Goal: Task Accomplishment & Management: Manage account settings

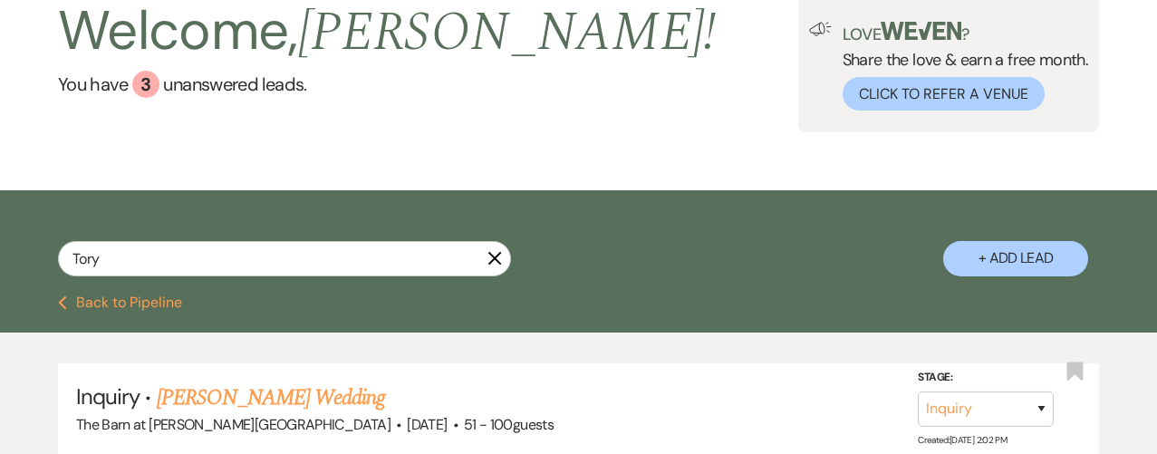
click at [118, 245] on input "Tory" at bounding box center [284, 258] width 453 height 35
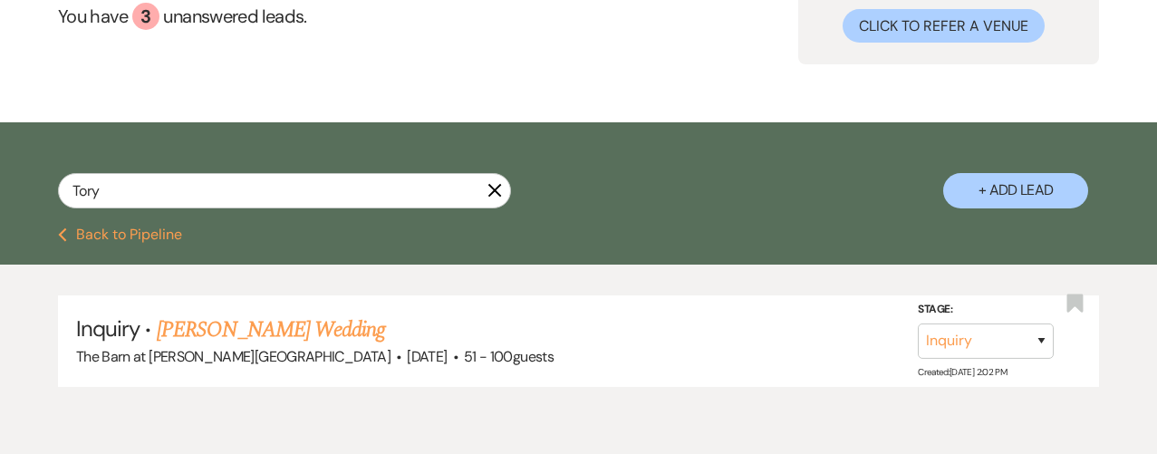
scroll to position [175, 0]
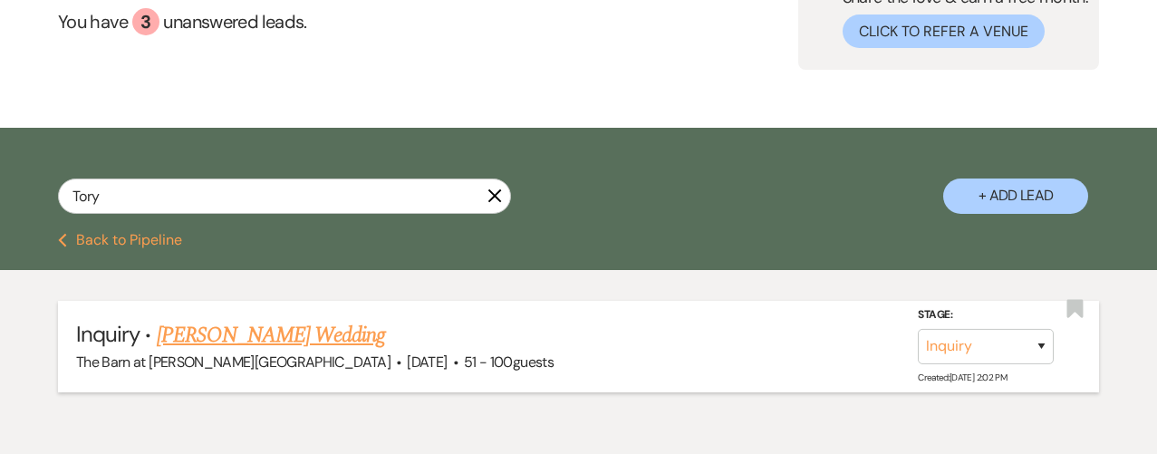
click at [262, 338] on link "[PERSON_NAME] Wedding" at bounding box center [271, 335] width 229 height 33
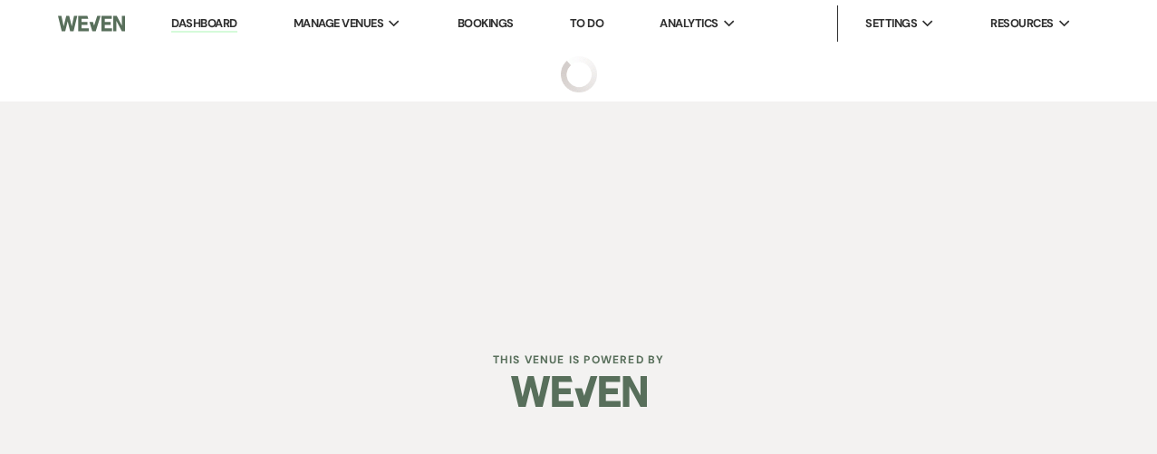
select select "2"
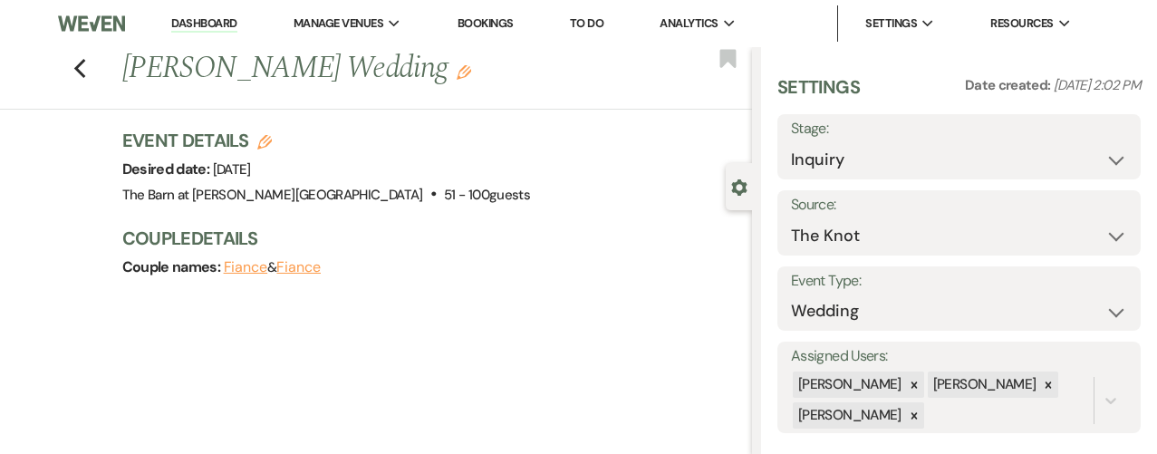
scroll to position [3, 0]
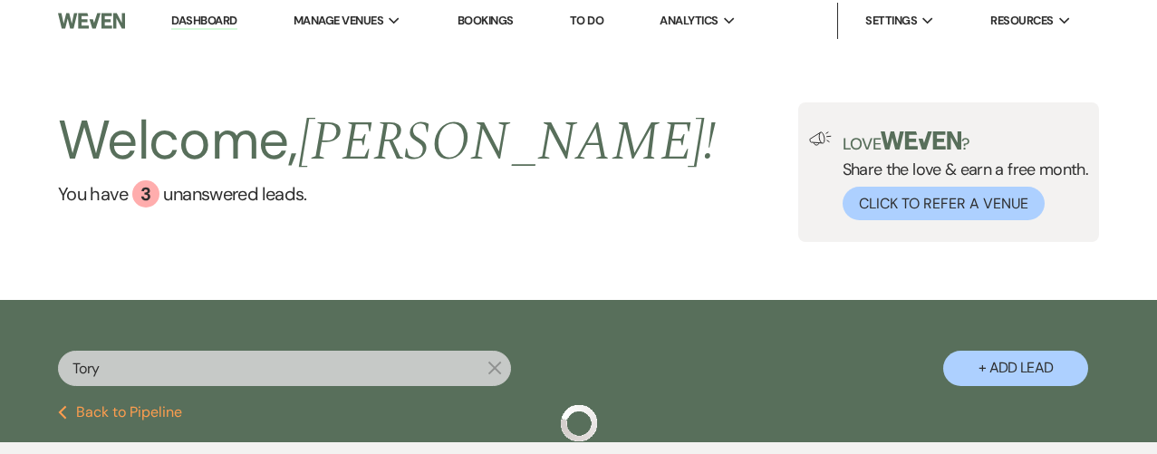
scroll to position [175, 0]
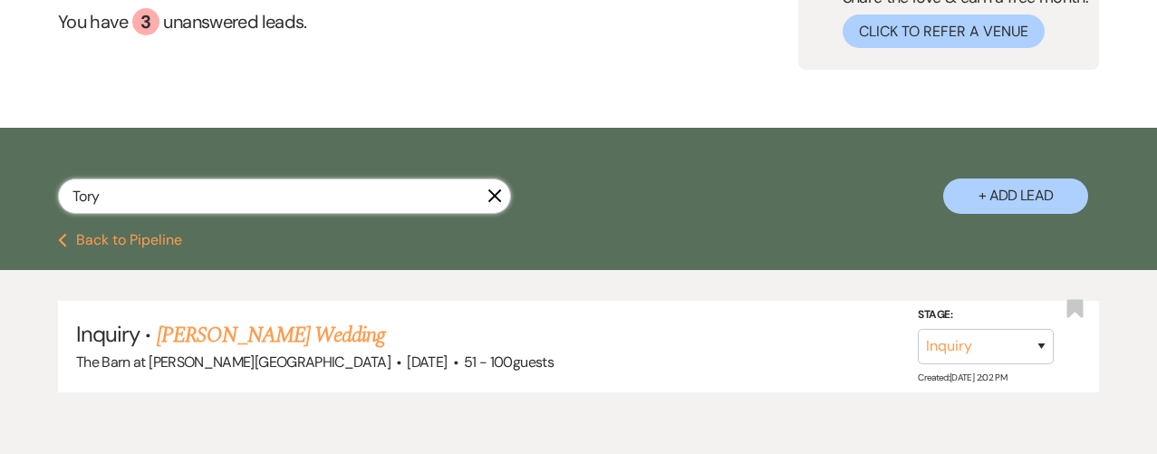
drag, startPoint x: 127, startPoint y: 193, endPoint x: -14, endPoint y: 193, distance: 140.5
click at [0, 193] on html "Dashboard Manage Venues Expand The Barn at [PERSON_NAME][GEOGRAPHIC_DATA] Booki…" at bounding box center [578, 182] width 1157 height 715
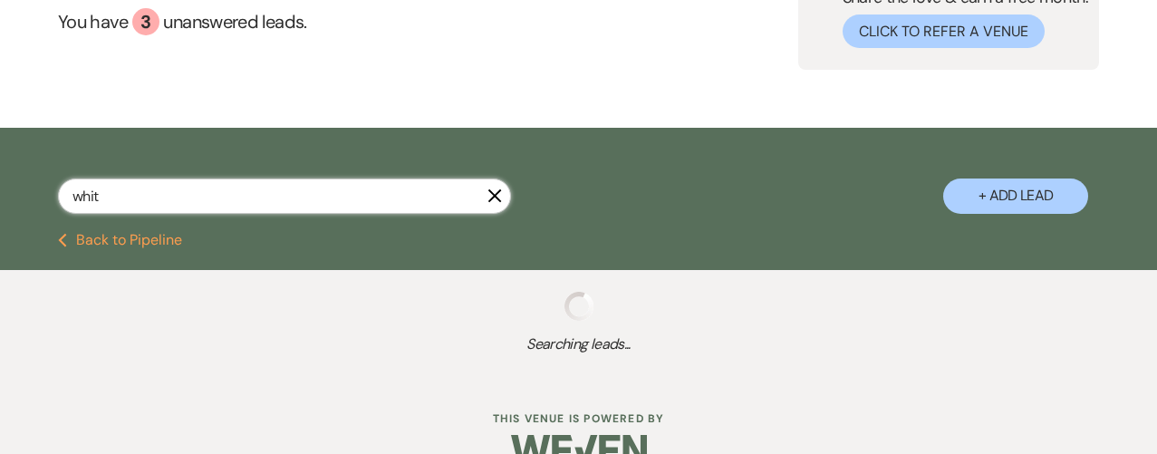
type input "white"
select select "8"
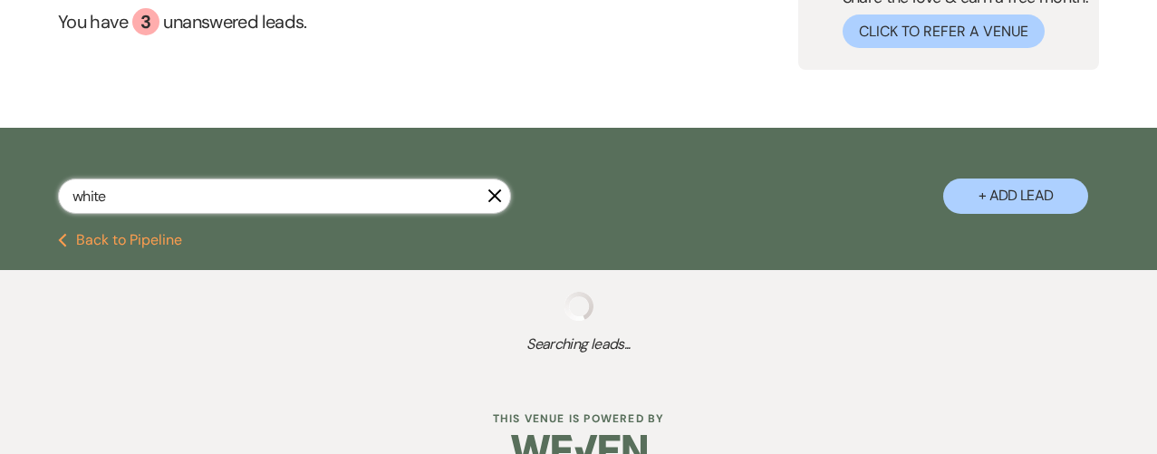
select select "5"
select select "8"
select select "5"
select select "8"
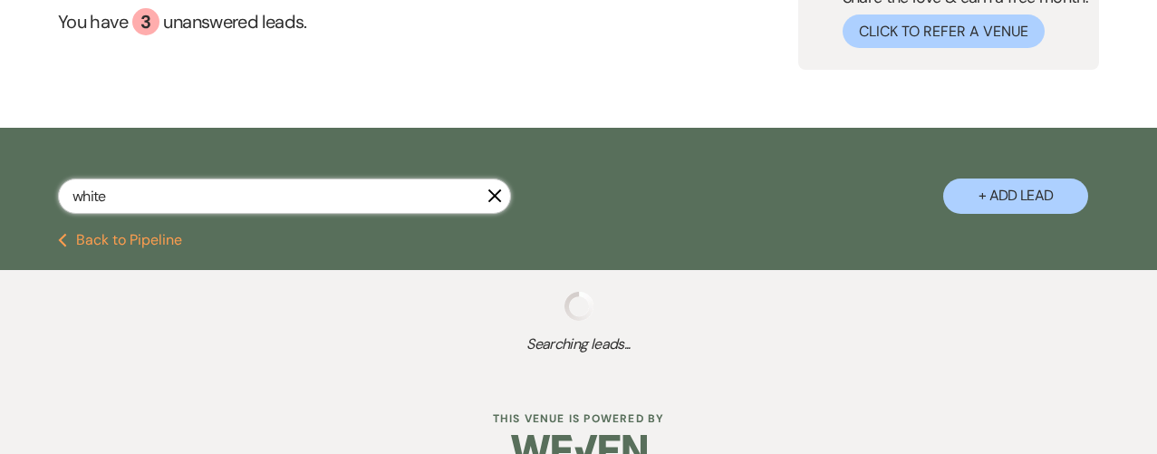
select select "8"
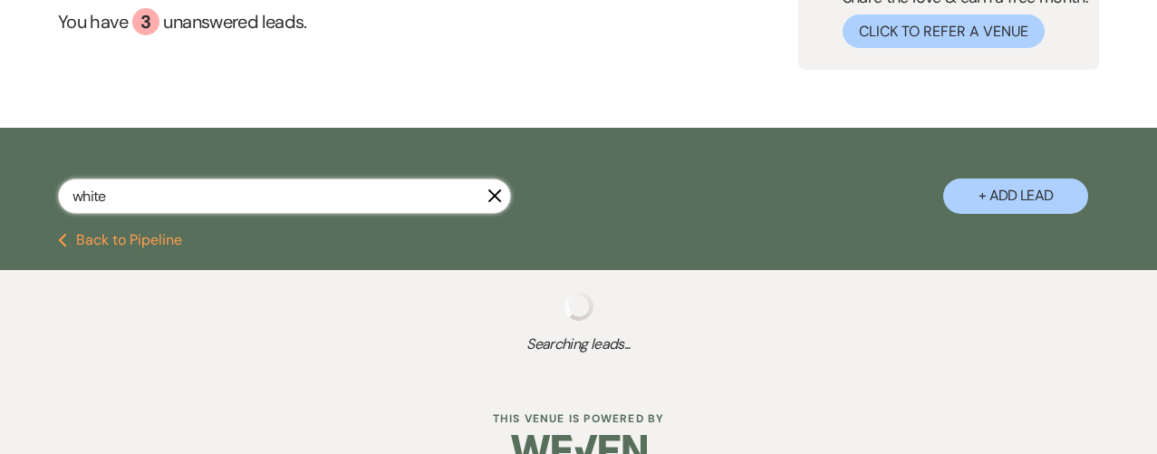
select select "8"
select select "5"
select select "8"
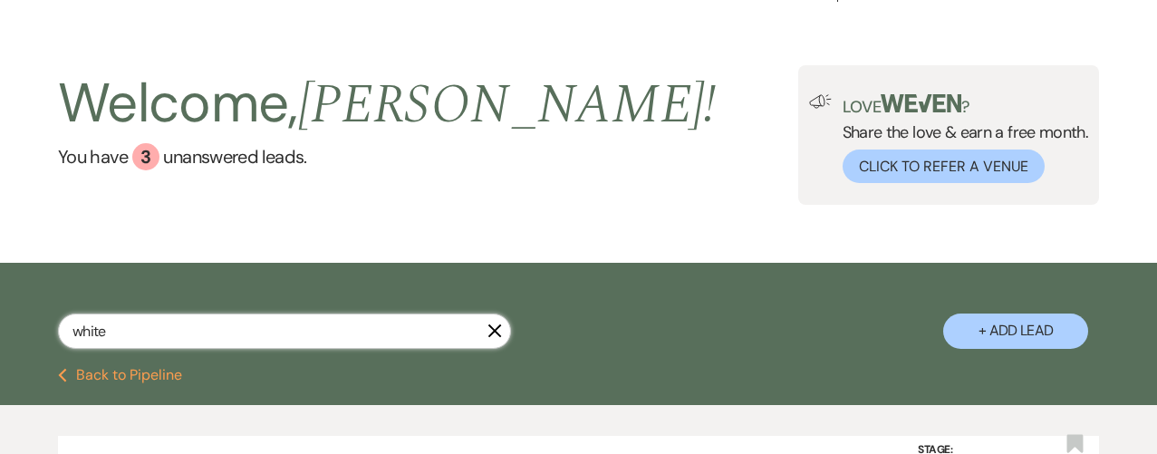
scroll to position [23, 0]
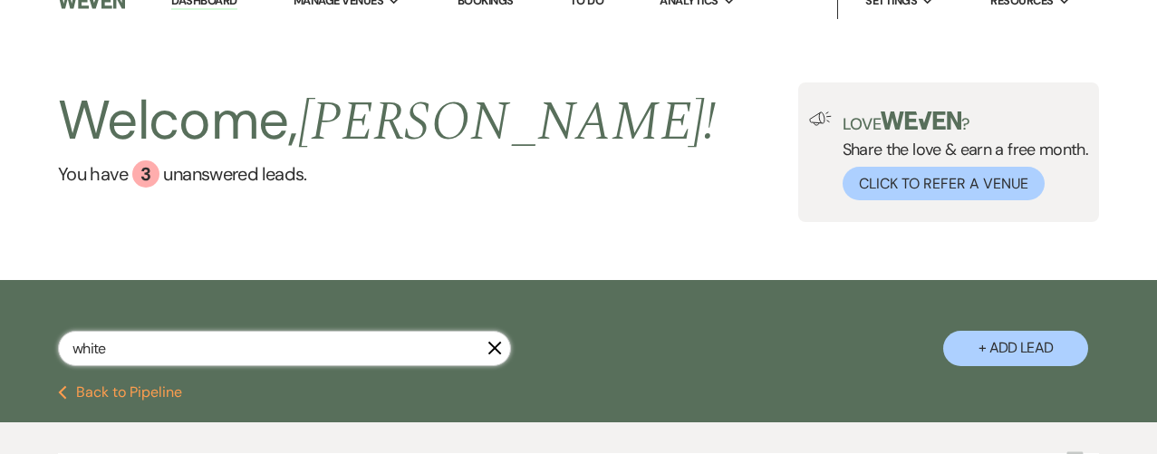
drag, startPoint x: 114, startPoint y: 352, endPoint x: 6, endPoint y: 344, distance: 108.1
click at [5, 345] on div "white X + Add Lead" at bounding box center [578, 335] width 1157 height 92
type input "nickers"
select select "9"
select select "8"
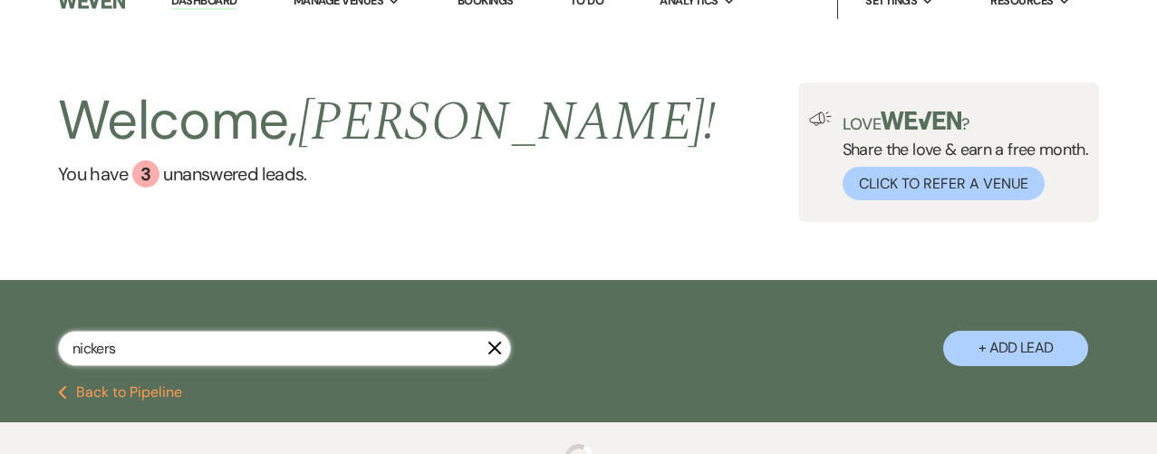
select select "3"
select select "8"
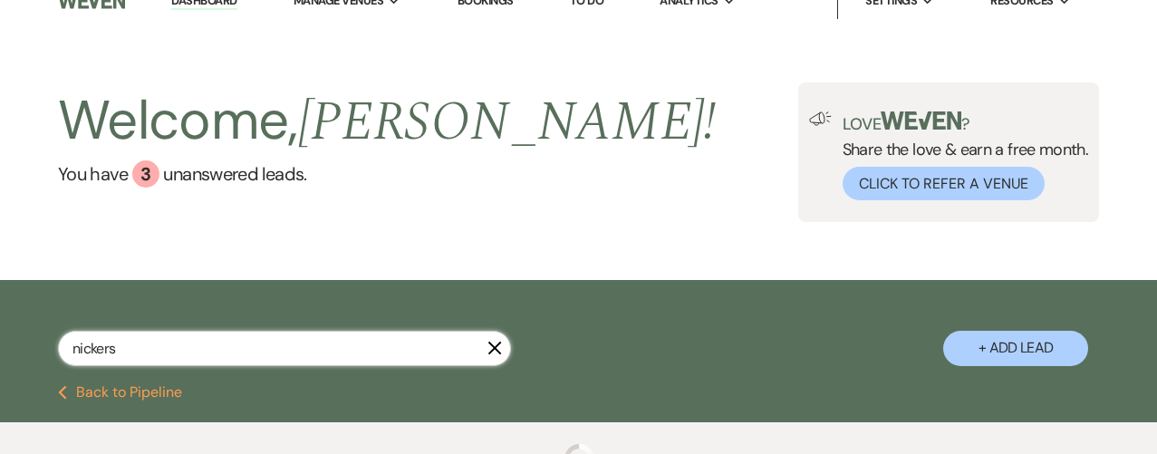
select select "8"
select select "11"
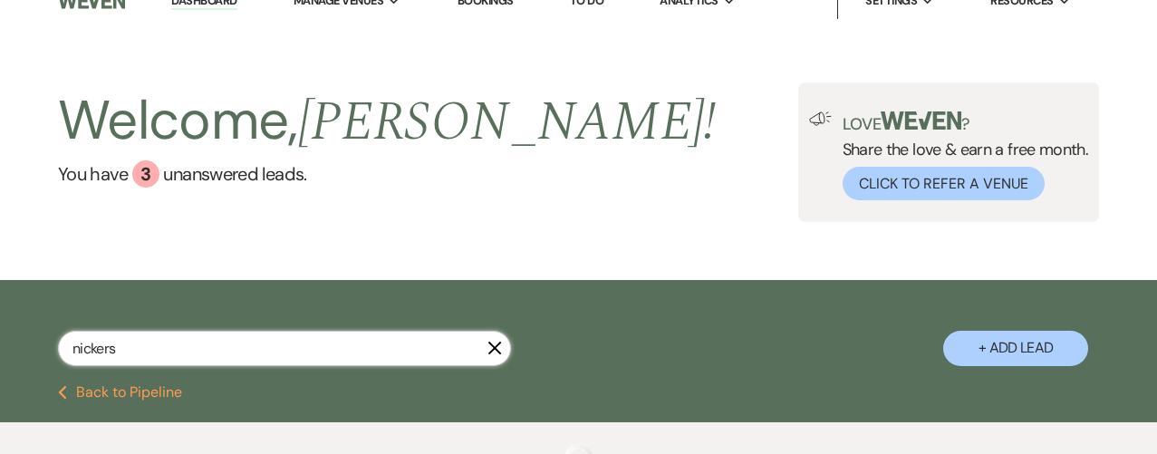
select select "8"
select select "11"
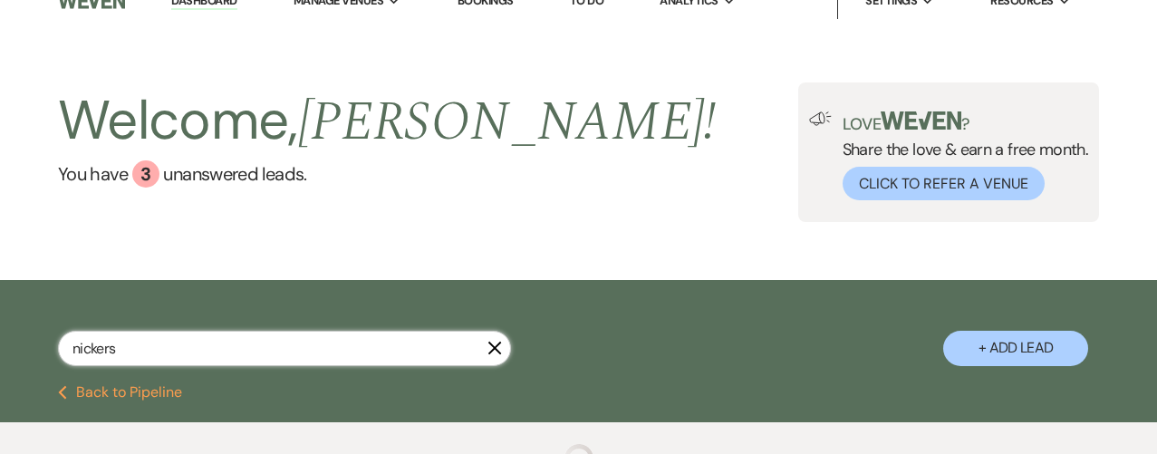
select select "8"
select select "2"
select select "8"
select select "5"
select select "8"
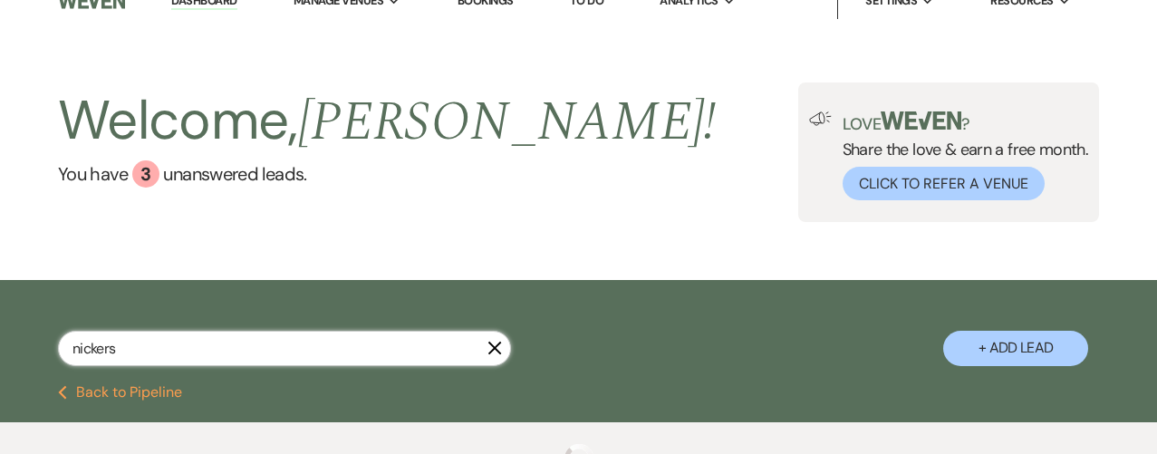
select select "5"
select select "8"
select select "11"
select select "8"
select select "5"
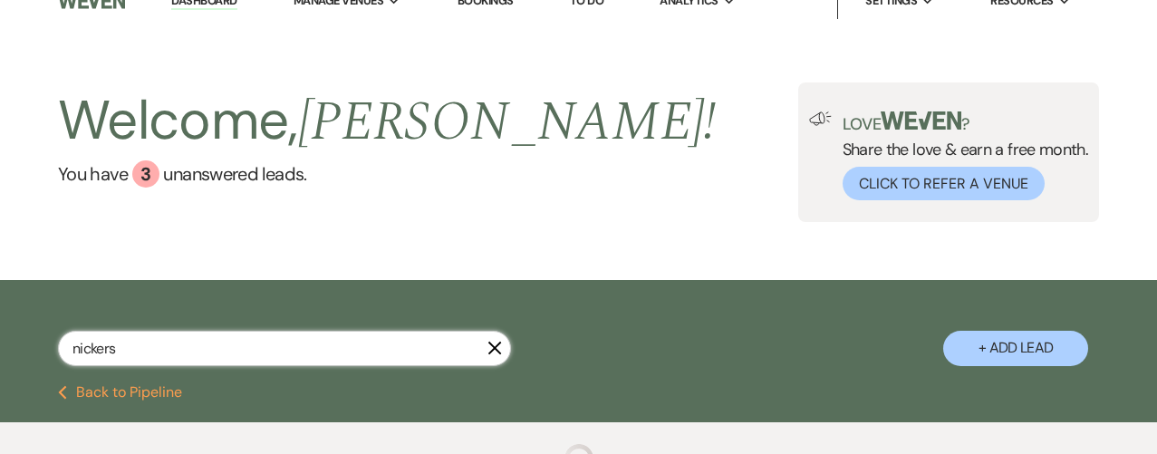
select select "8"
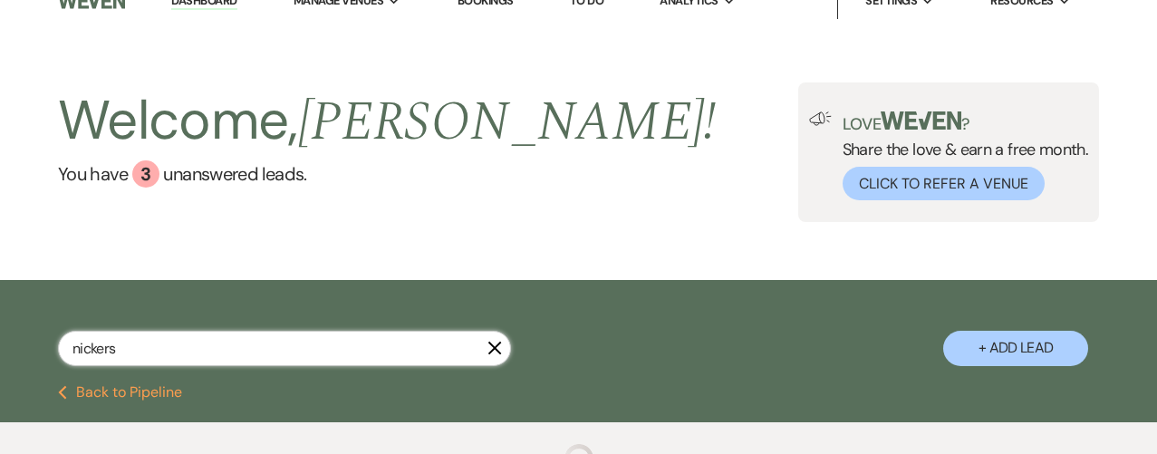
select select "8"
select select "5"
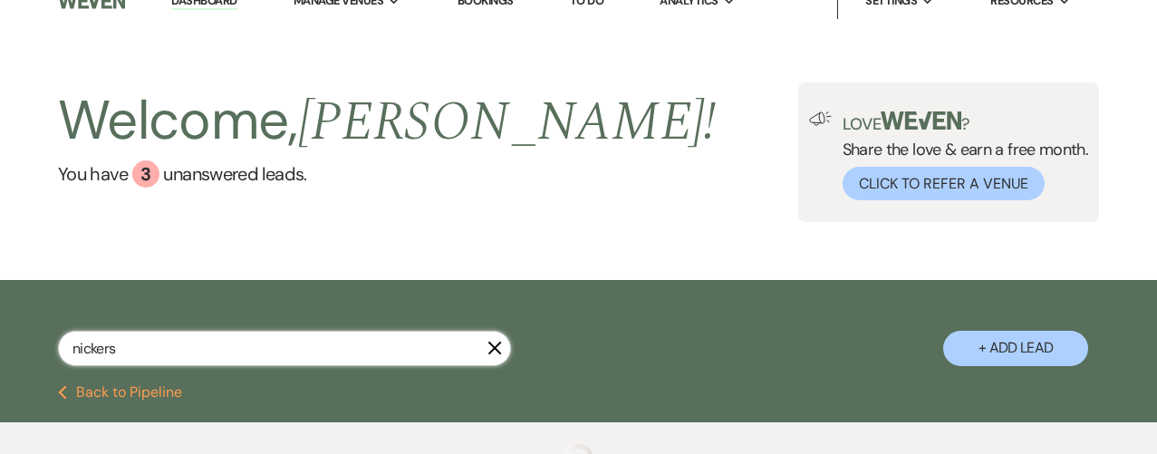
select select "8"
select select "5"
select select "8"
select select "5"
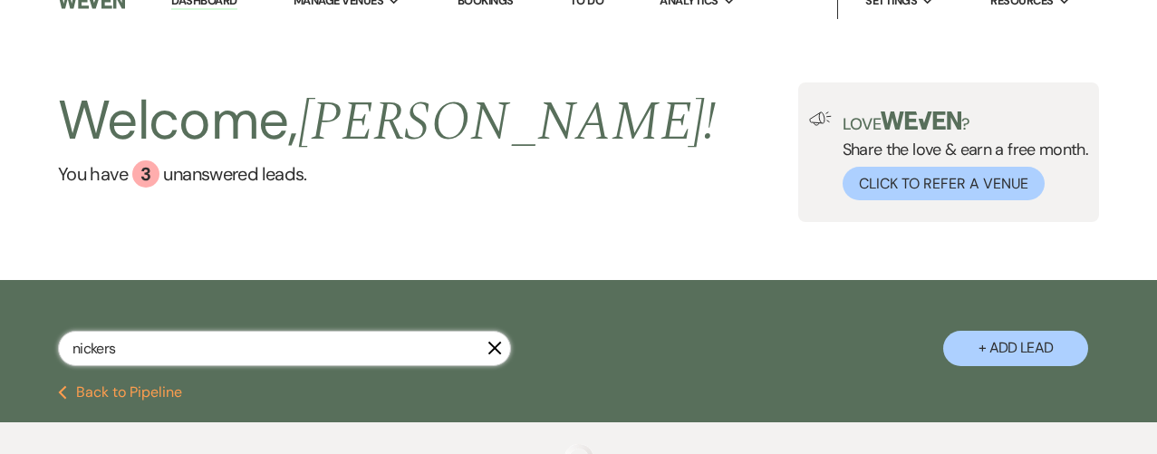
select select "8"
select select "5"
select select "8"
select select "5"
select select "8"
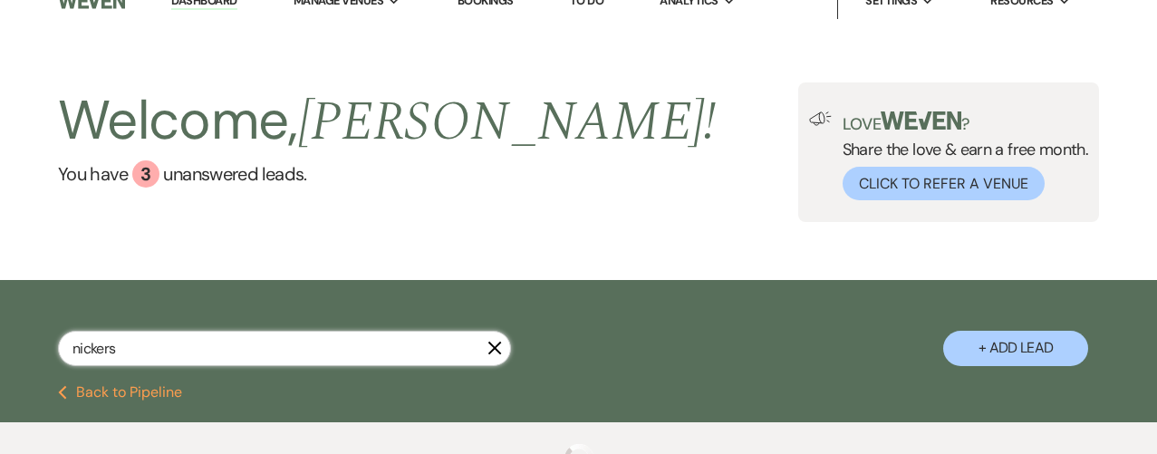
select select "8"
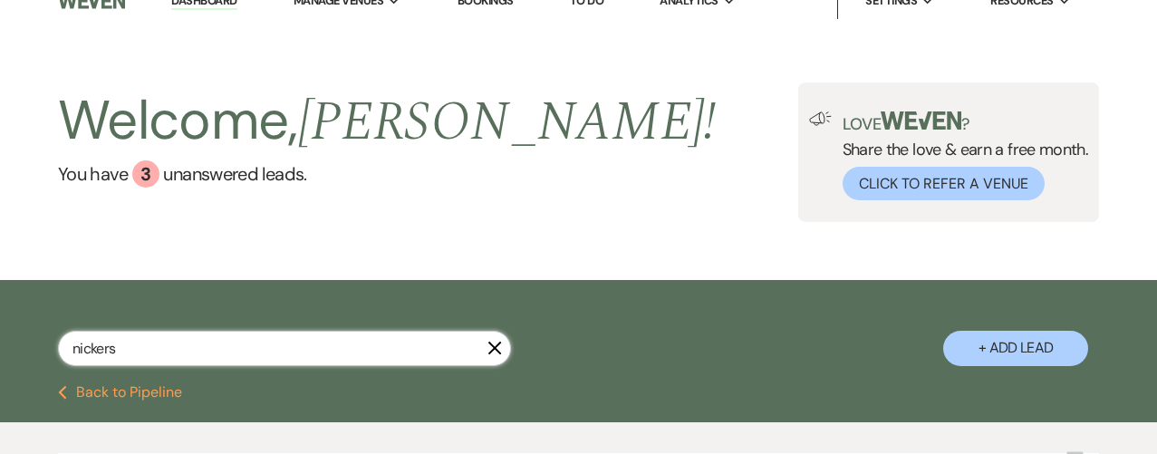
select select "8"
select select "5"
type input "[PERSON_NAME]"
select select "8"
select select "5"
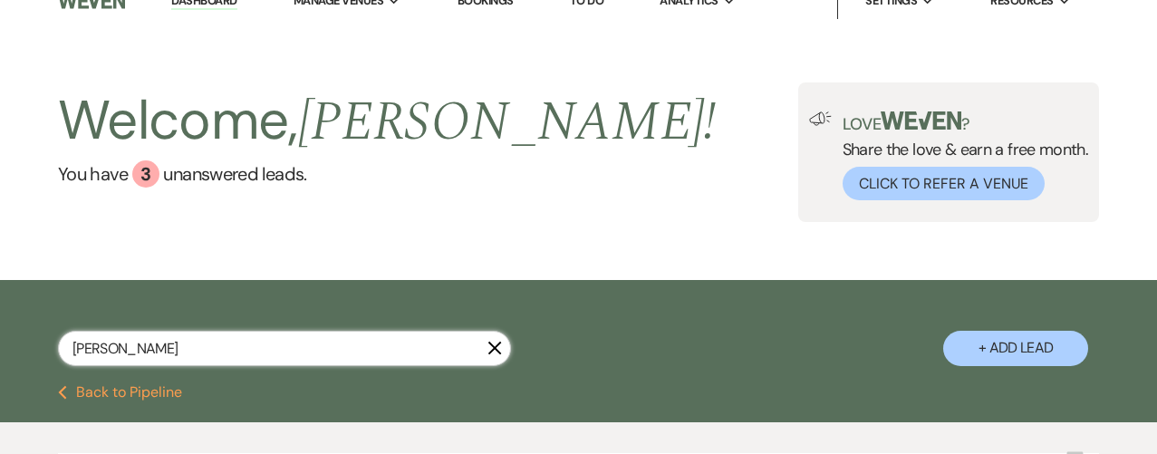
type input "[PERSON_NAME]"
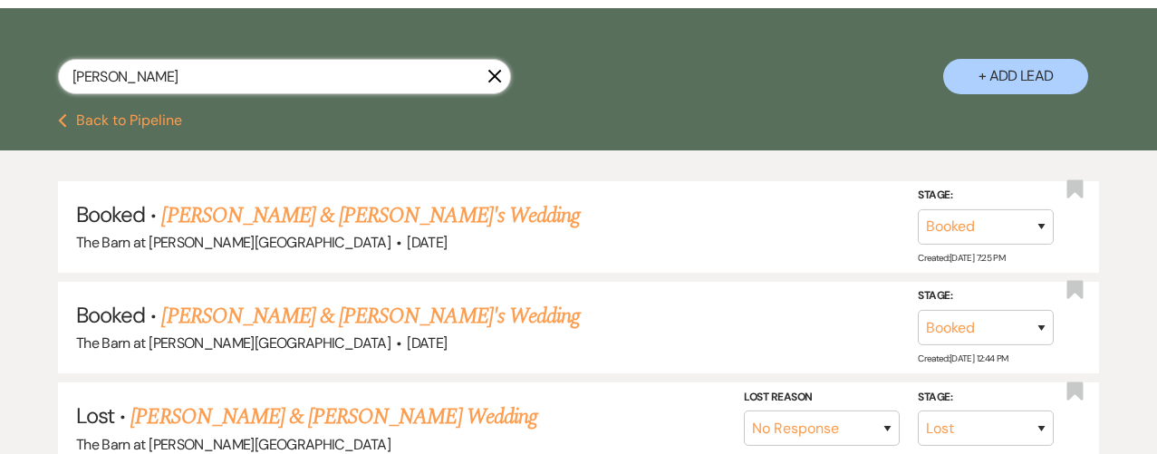
scroll to position [298, 0]
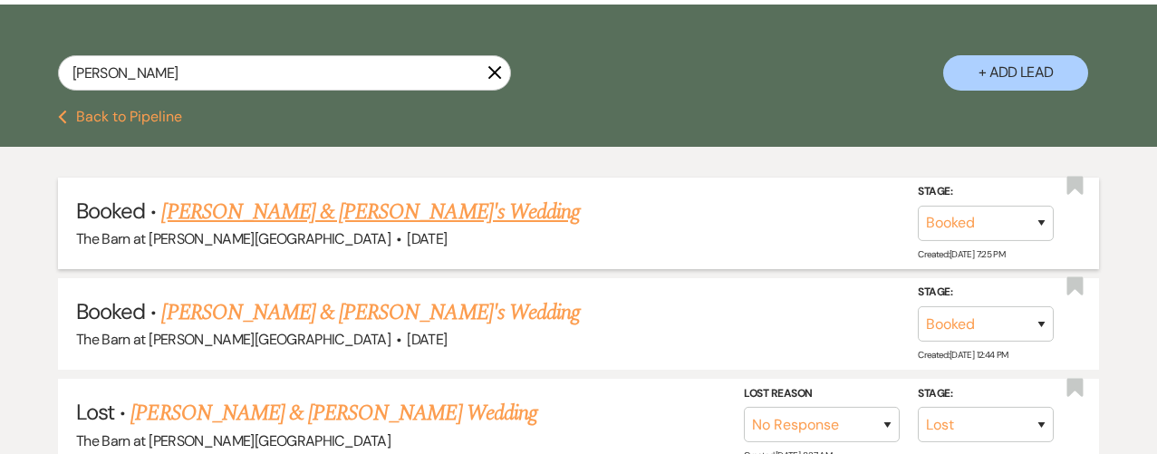
click at [304, 207] on link "[PERSON_NAME] & [PERSON_NAME]'s Wedding" at bounding box center [370, 212] width 419 height 33
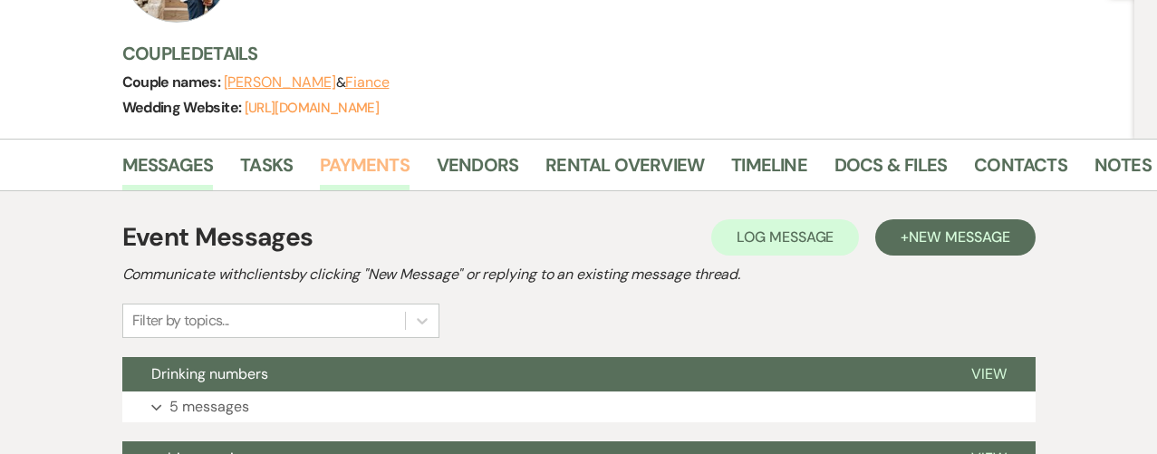
scroll to position [203, 0]
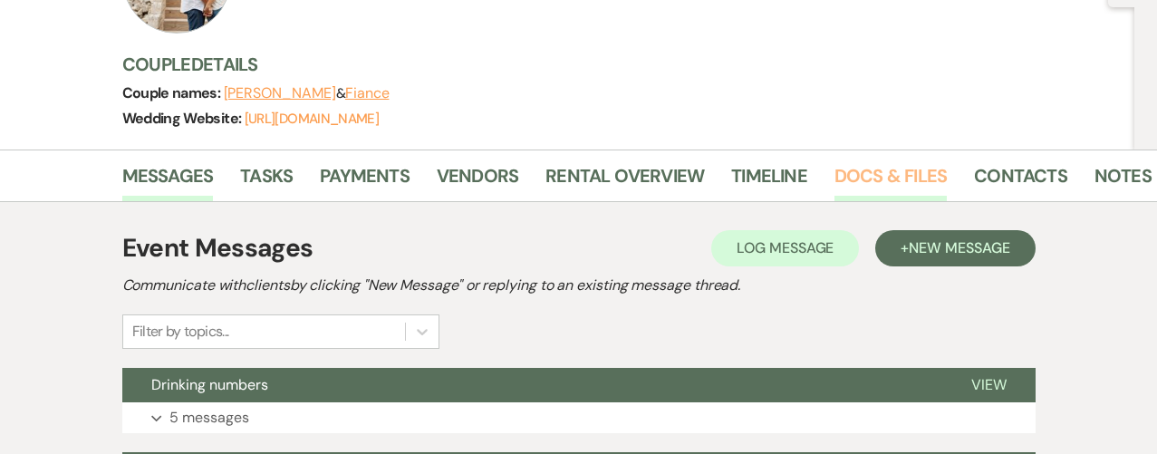
click at [847, 171] on link "Docs & Files" at bounding box center [891, 181] width 112 height 40
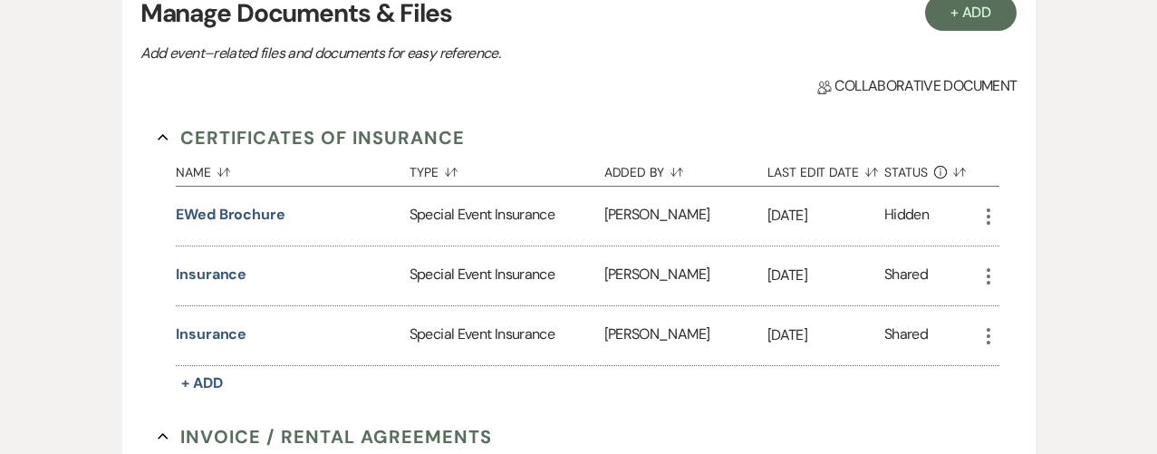
scroll to position [458, 0]
